Goal: Task Accomplishment & Management: Use online tool/utility

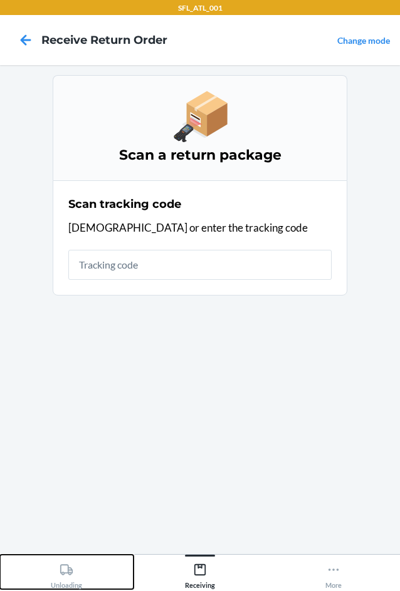
click at [75, 566] on div "Unloading" at bounding box center [66, 573] width 31 height 31
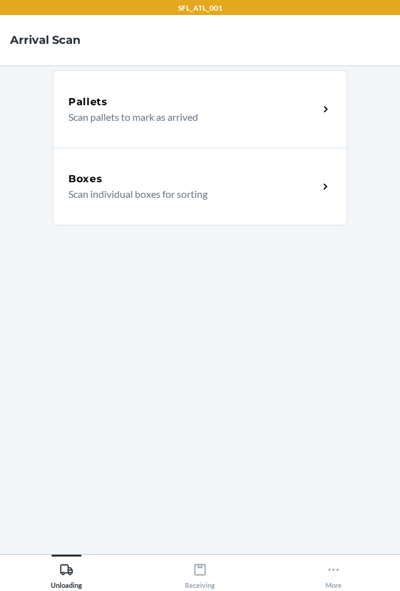
click at [149, 177] on div "Boxes" at bounding box center [193, 179] width 250 height 15
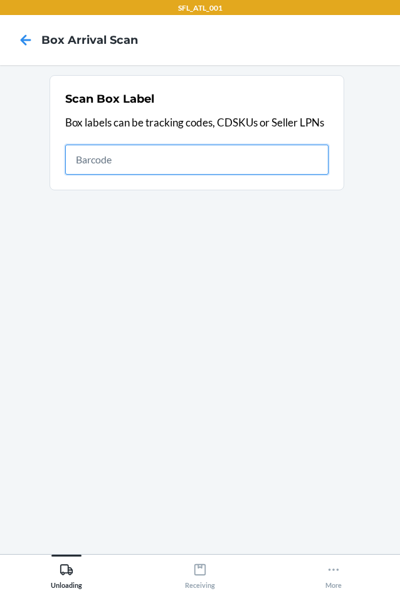
click at [301, 155] on input "text" at bounding box center [196, 160] width 263 height 30
type input "420494649261290316871748938970"
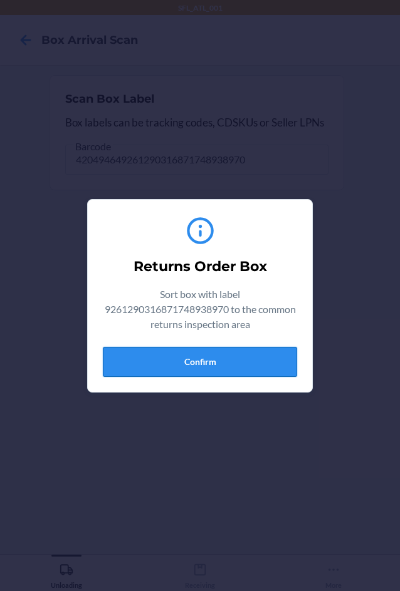
click at [225, 361] on button "Confirm" at bounding box center [200, 362] width 194 height 30
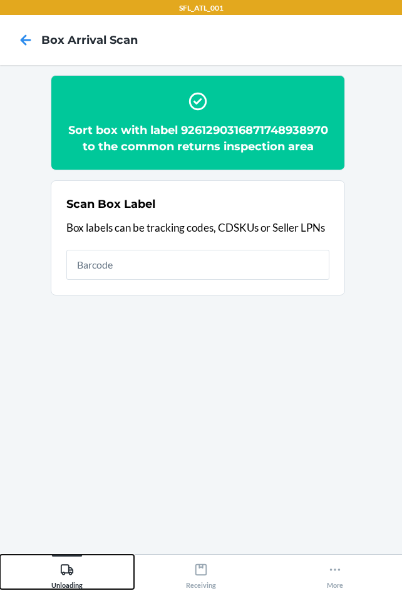
click at [399, 453] on html "SFL_ATL_001 Box Arrival Scan Sort box with label 9261290316871748938970 to the …" at bounding box center [201, 295] width 402 height 591
